Goal: Navigation & Orientation: Find specific page/section

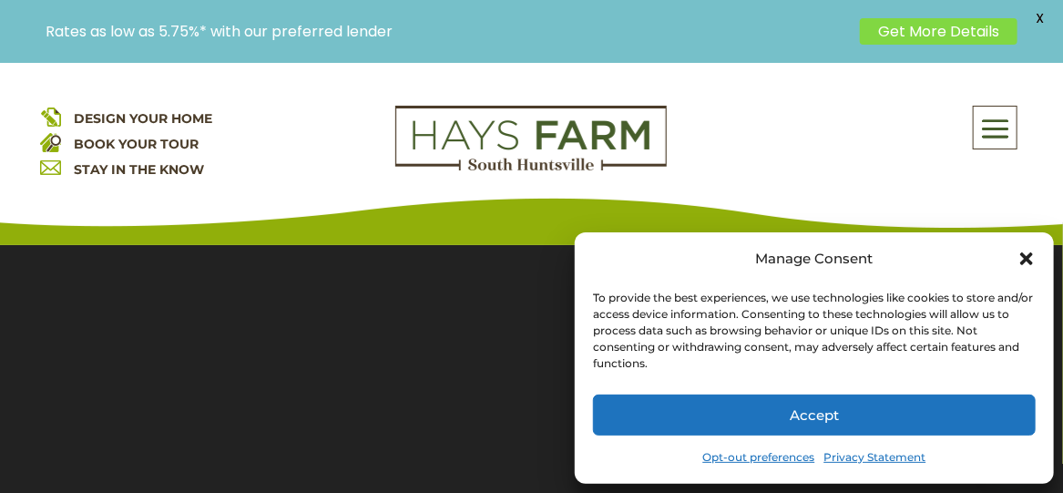
click at [1028, 254] on icon "Close dialog" at bounding box center [1027, 259] width 18 height 18
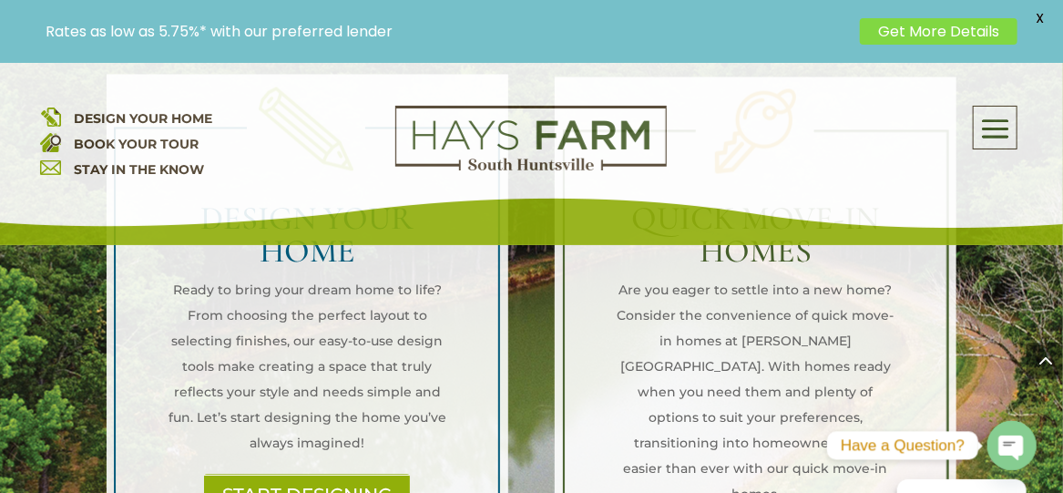
scroll to position [1559, 0]
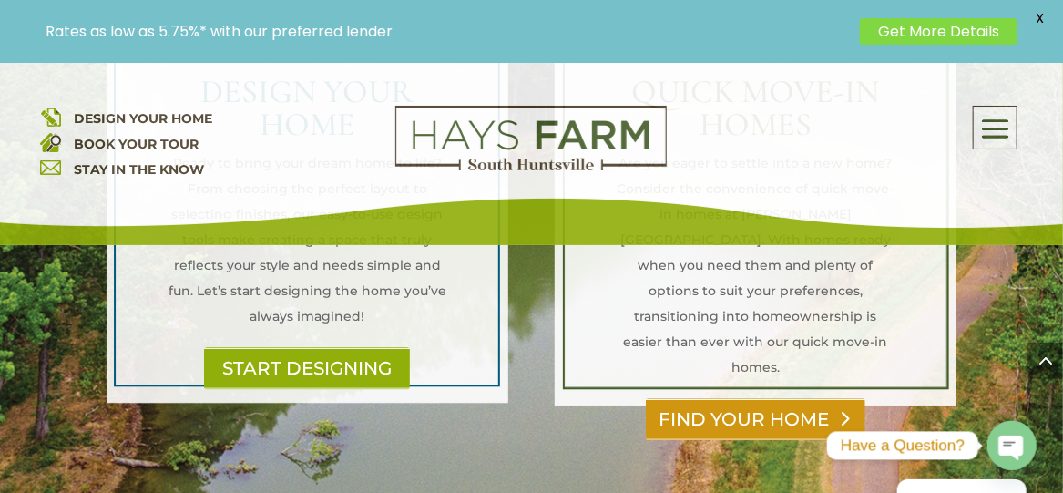
click at [748, 398] on link "FIND YOUR HOME" at bounding box center [756, 419] width 220 height 42
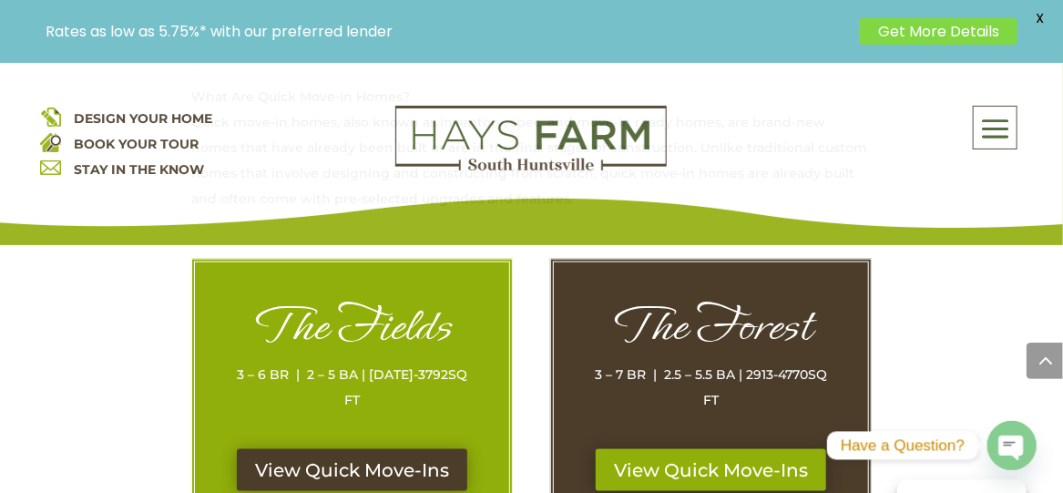
scroll to position [911, 0]
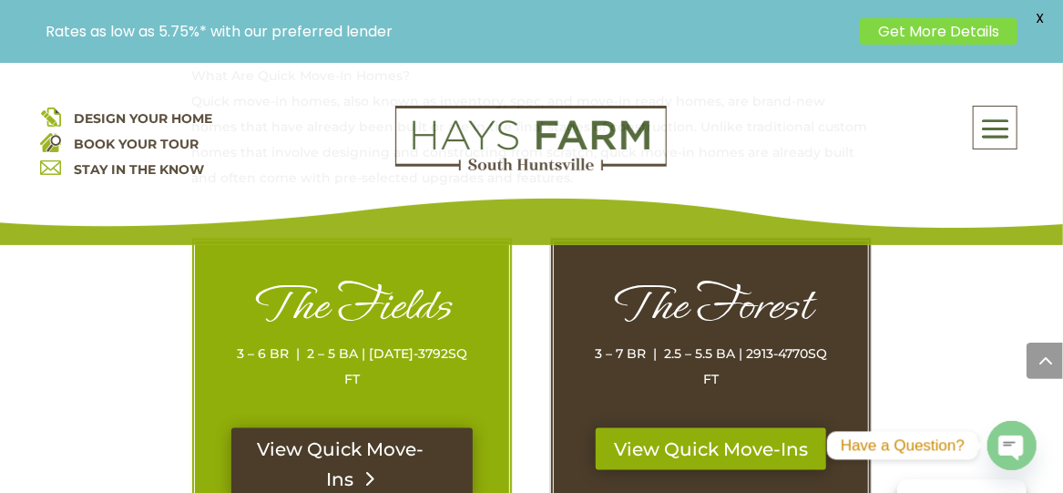
click at [313, 428] on link "View Quick Move-Ins" at bounding box center [351, 464] width 241 height 73
